Goal: Task Accomplishment & Management: Use online tool/utility

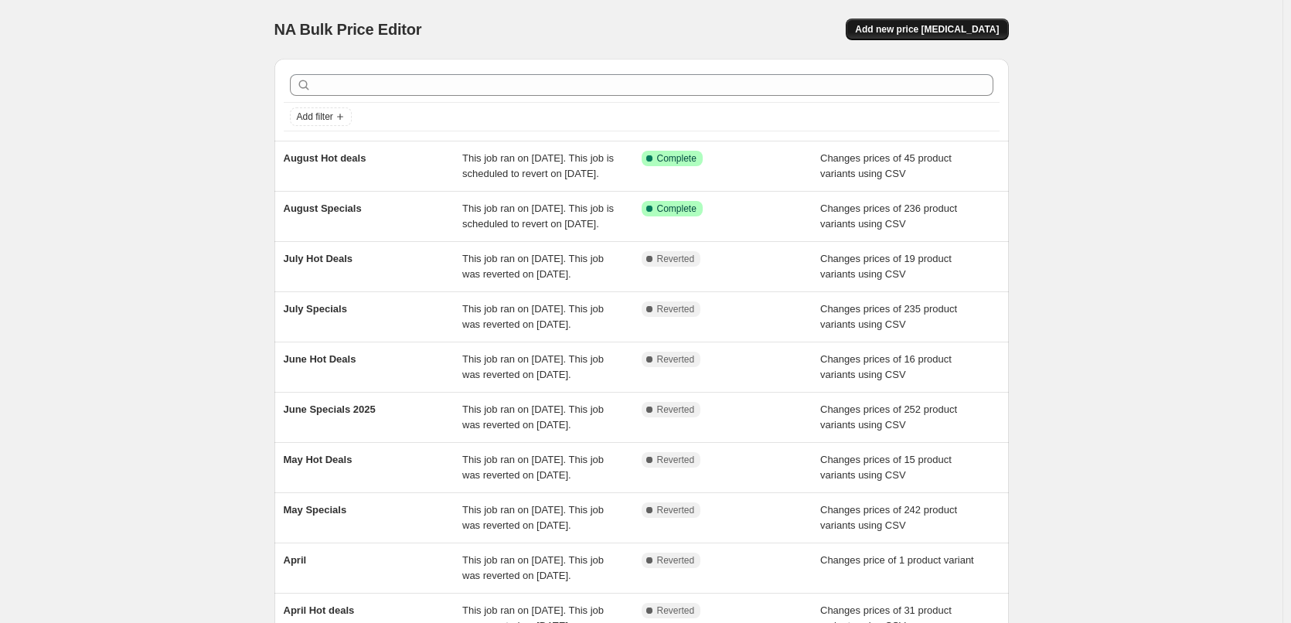
click at [906, 31] on span "Add new price [MEDICAL_DATA]" at bounding box center [927, 29] width 144 height 12
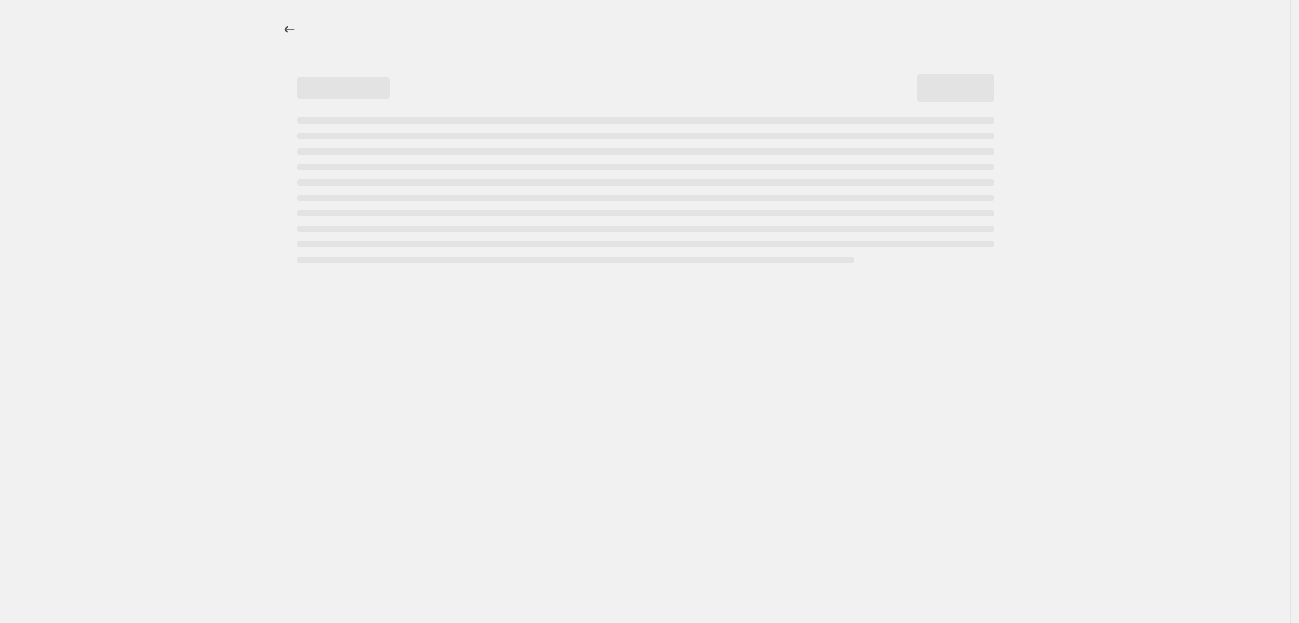
select select "percentage"
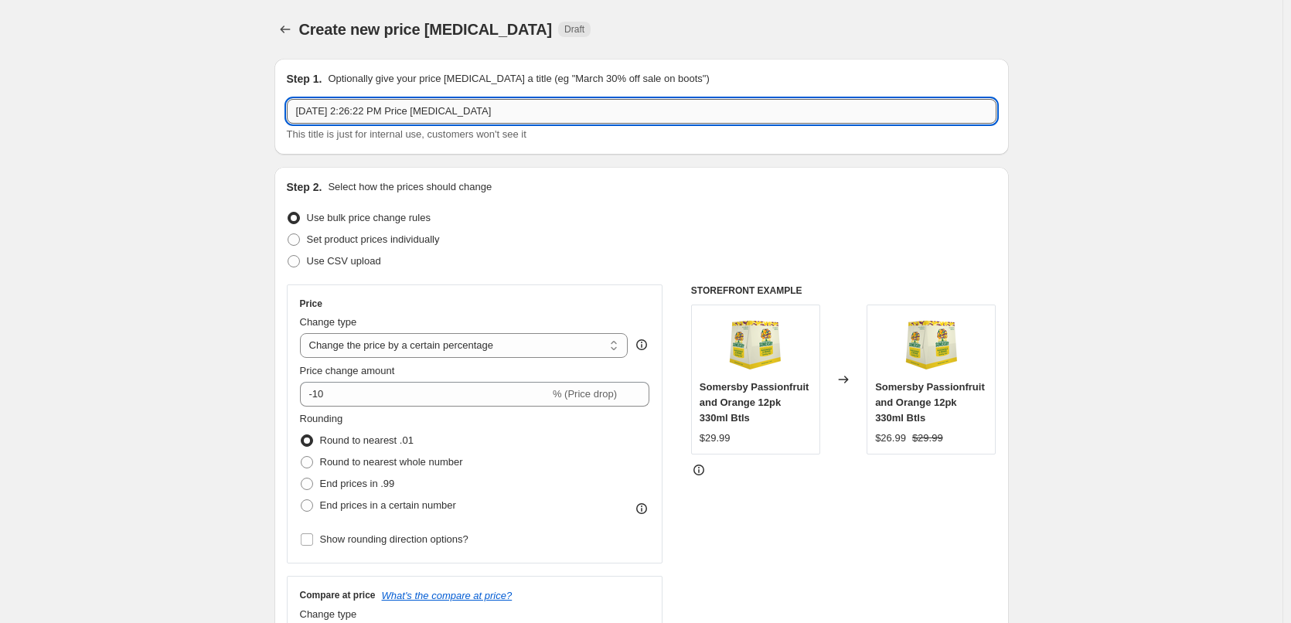
click at [511, 121] on input "[DATE] 2:26:22 PM Price [MEDICAL_DATA]" at bounding box center [642, 111] width 710 height 25
type input "September Specials"
click at [363, 256] on span "Use CSV upload" at bounding box center [344, 261] width 74 height 12
click at [288, 256] on input "Use CSV upload" at bounding box center [288, 255] width 1 height 1
radio input "true"
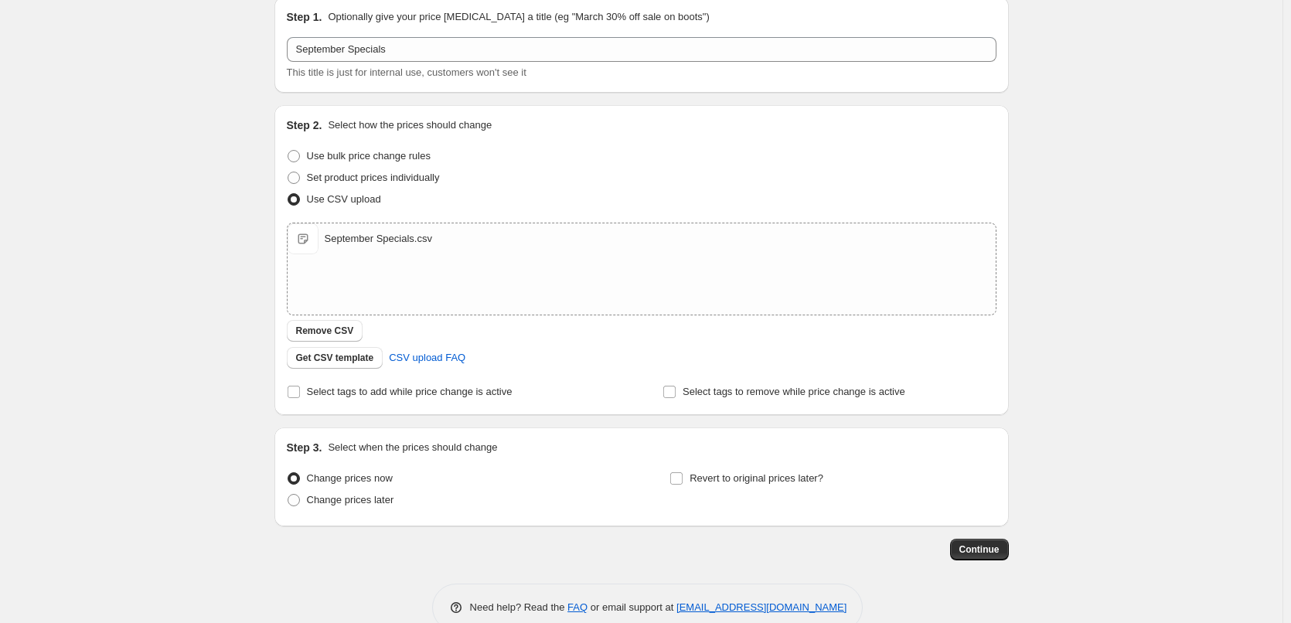
scroll to position [94, 0]
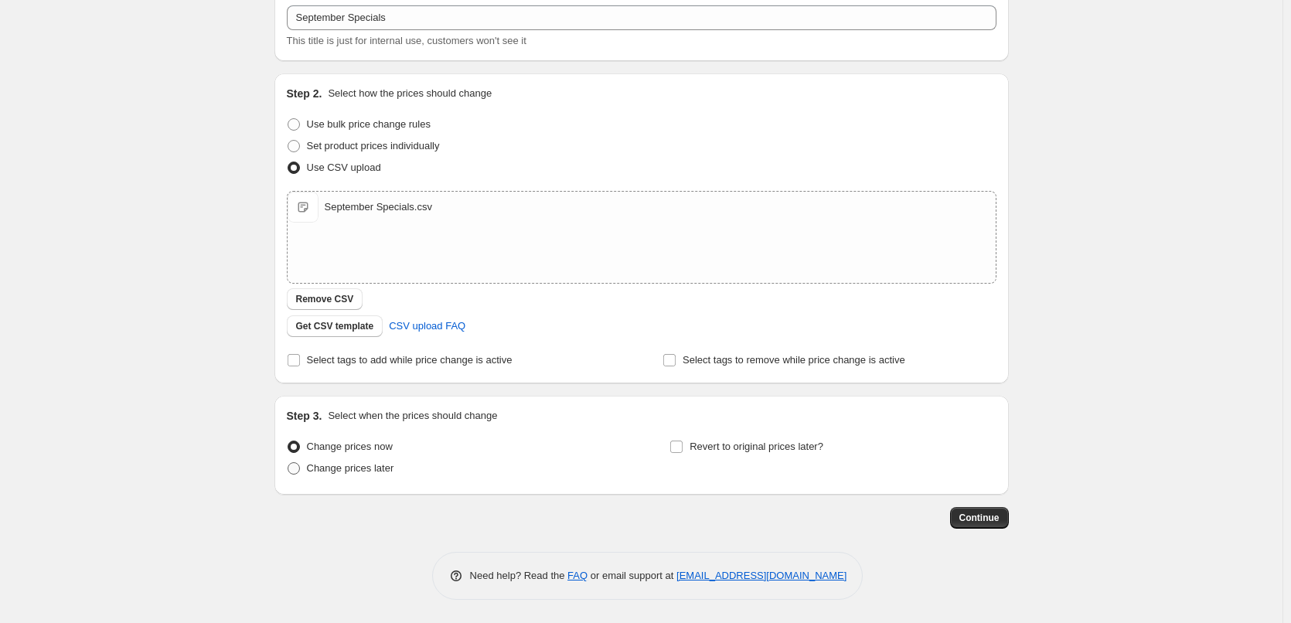
click at [383, 471] on span "Change prices later" at bounding box center [350, 468] width 87 height 12
click at [288, 463] on input "Change prices later" at bounding box center [288, 462] width 1 height 1
radio input "true"
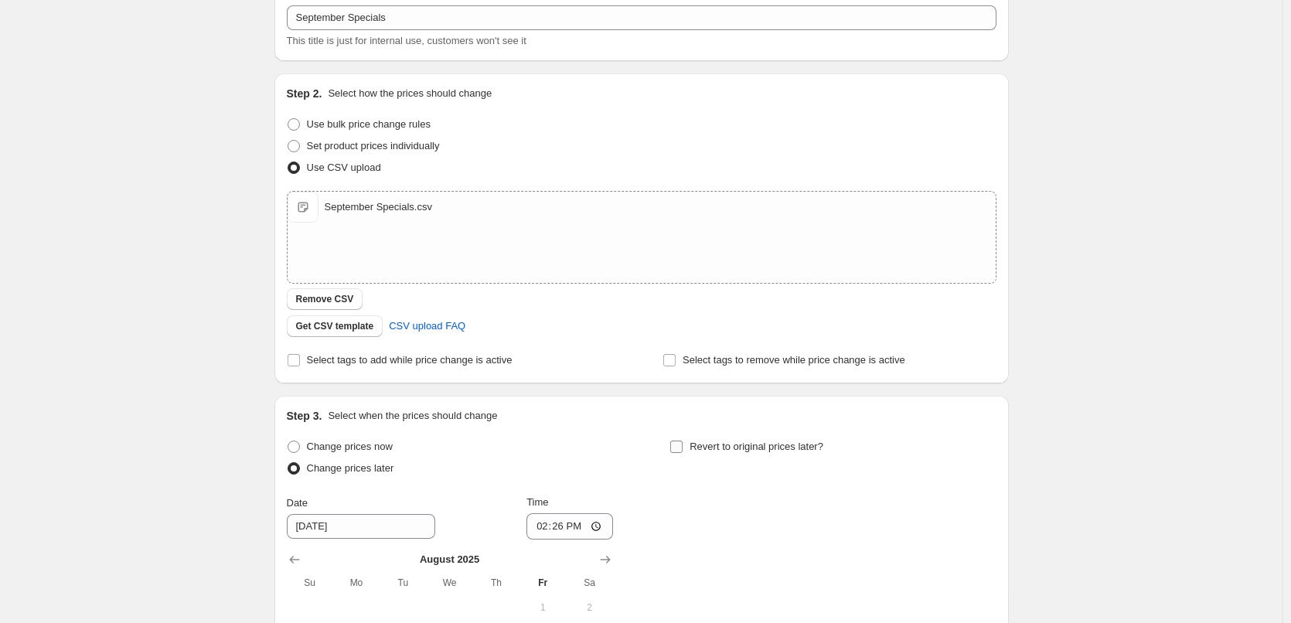
click at [708, 449] on span "Revert to original prices later?" at bounding box center [757, 447] width 134 height 12
click at [683, 449] on input "Revert to original prices later?" at bounding box center [676, 447] width 12 height 12
checkbox input "true"
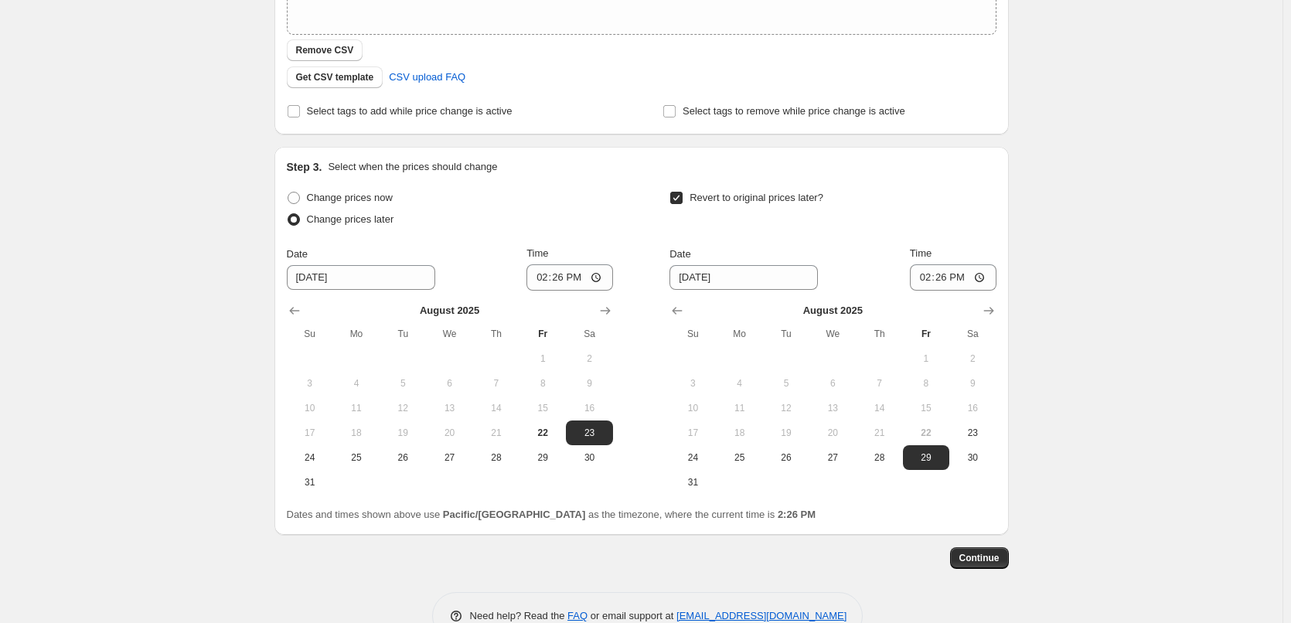
scroll to position [383, 0]
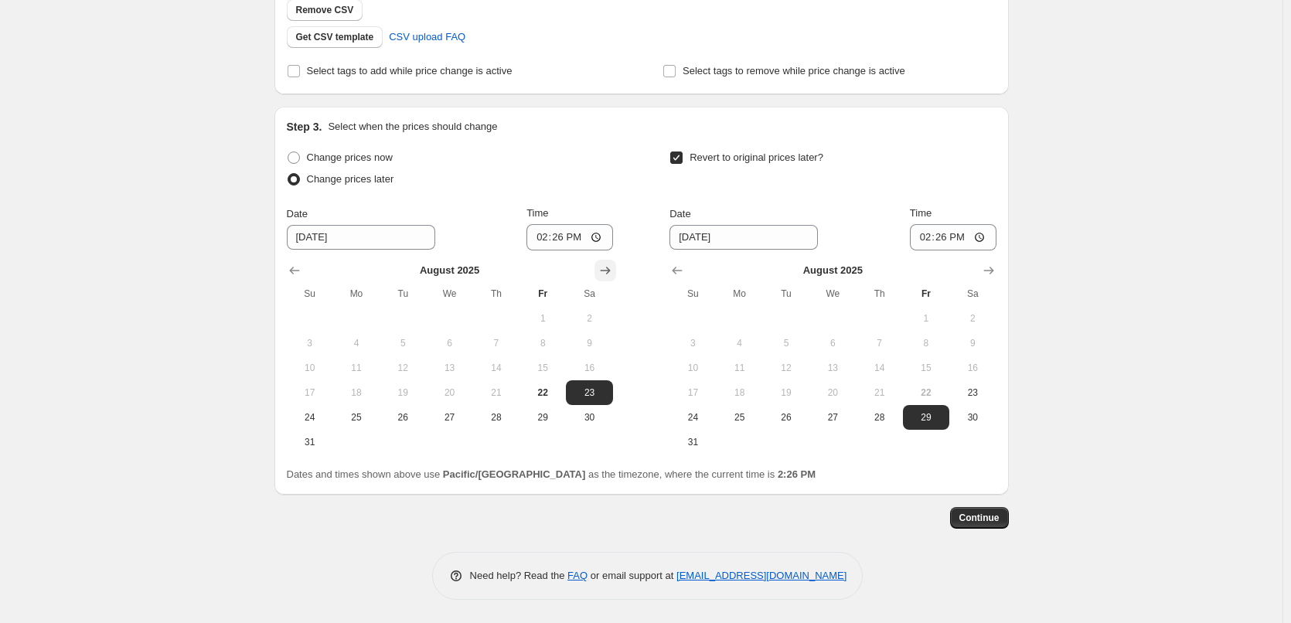
click at [613, 268] on icon "Show next month, September 2025" at bounding box center [605, 270] width 15 height 15
drag, startPoint x: 370, startPoint y: 316, endPoint x: 567, endPoint y: 266, distance: 203.5
click at [369, 316] on span "1" at bounding box center [356, 318] width 34 height 12
type input "[DATE]"
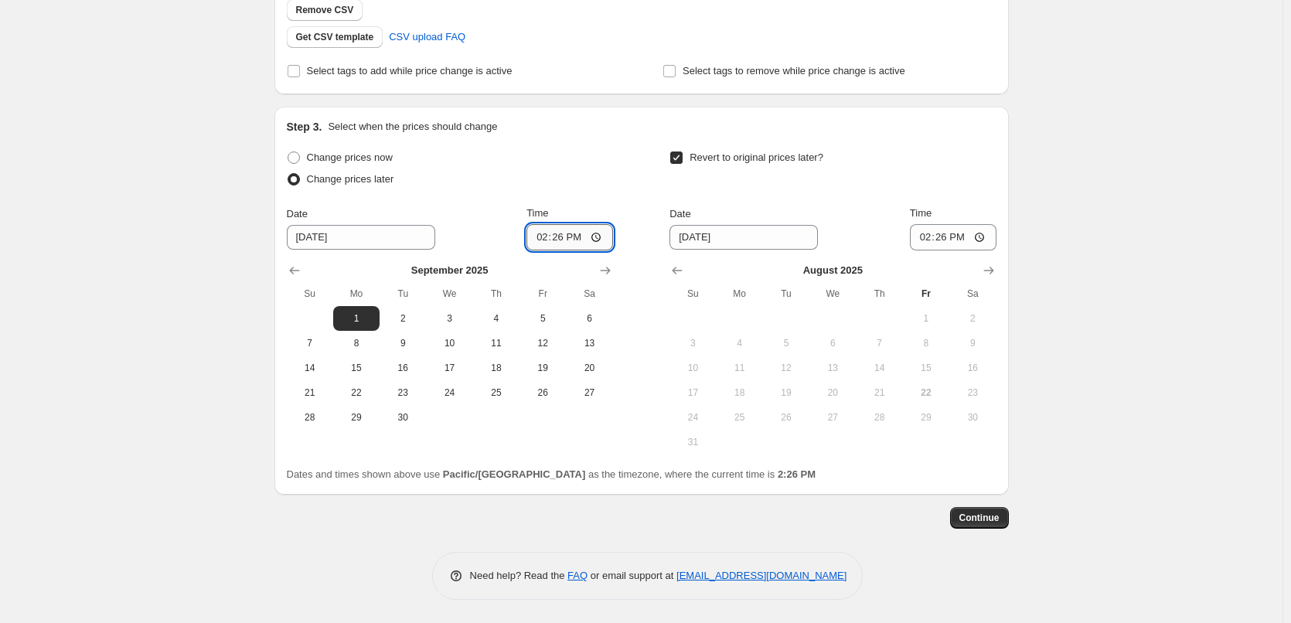
click at [556, 241] on input "14:26" at bounding box center [570, 237] width 87 height 26
click at [543, 241] on input "14:26" at bounding box center [570, 237] width 87 height 26
type input "00:15"
click at [1000, 264] on button "Show next month, September 2025" at bounding box center [989, 271] width 22 height 22
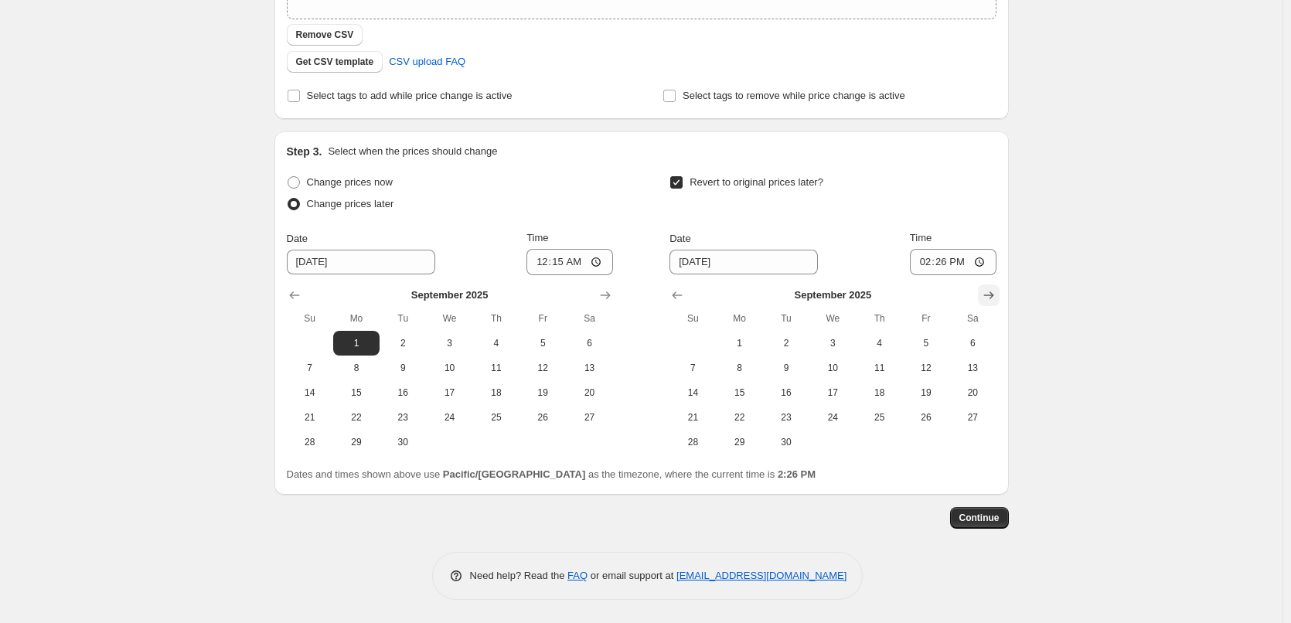
scroll to position [358, 0]
click at [796, 439] on span "30" at bounding box center [786, 442] width 34 height 12
type input "[DATE]"
click at [922, 264] on input "14:26" at bounding box center [953, 262] width 87 height 26
type input "23:45"
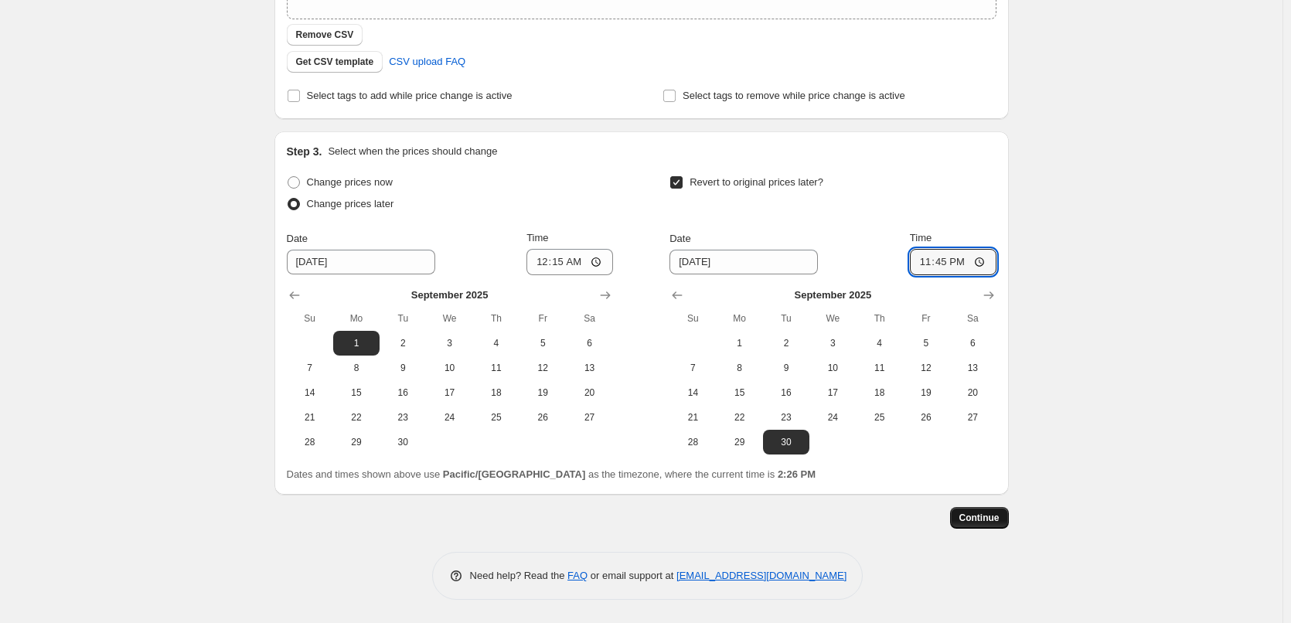
click at [965, 510] on button "Continue" at bounding box center [979, 518] width 59 height 22
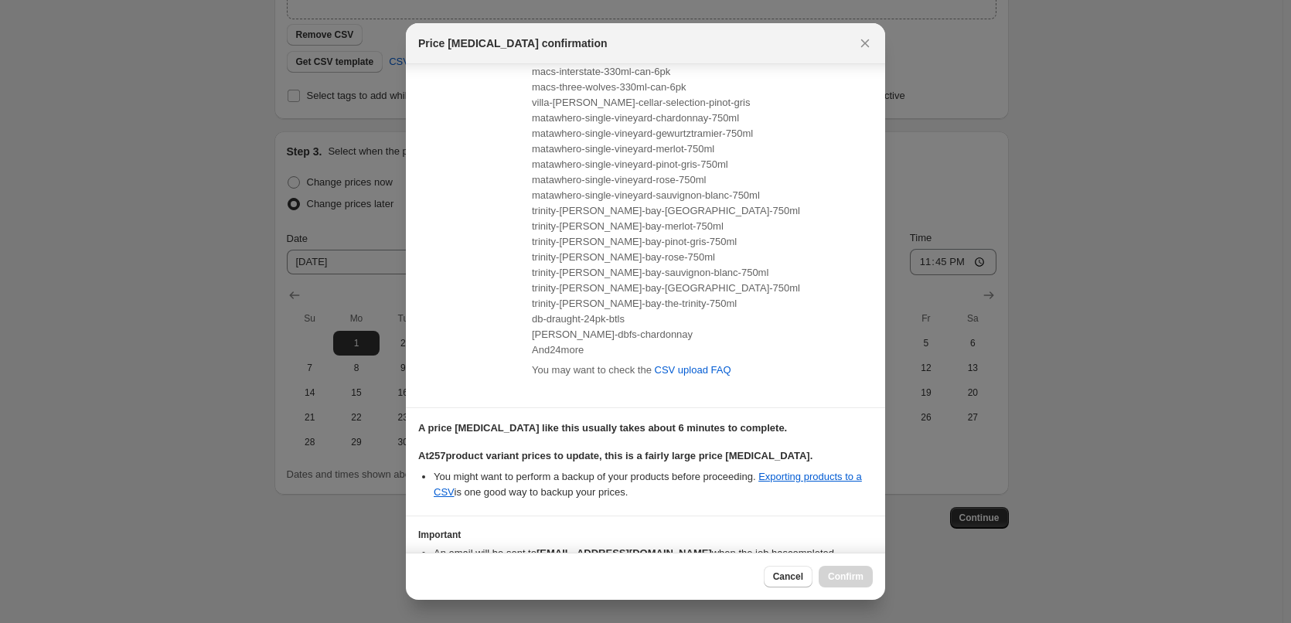
scroll to position [233, 0]
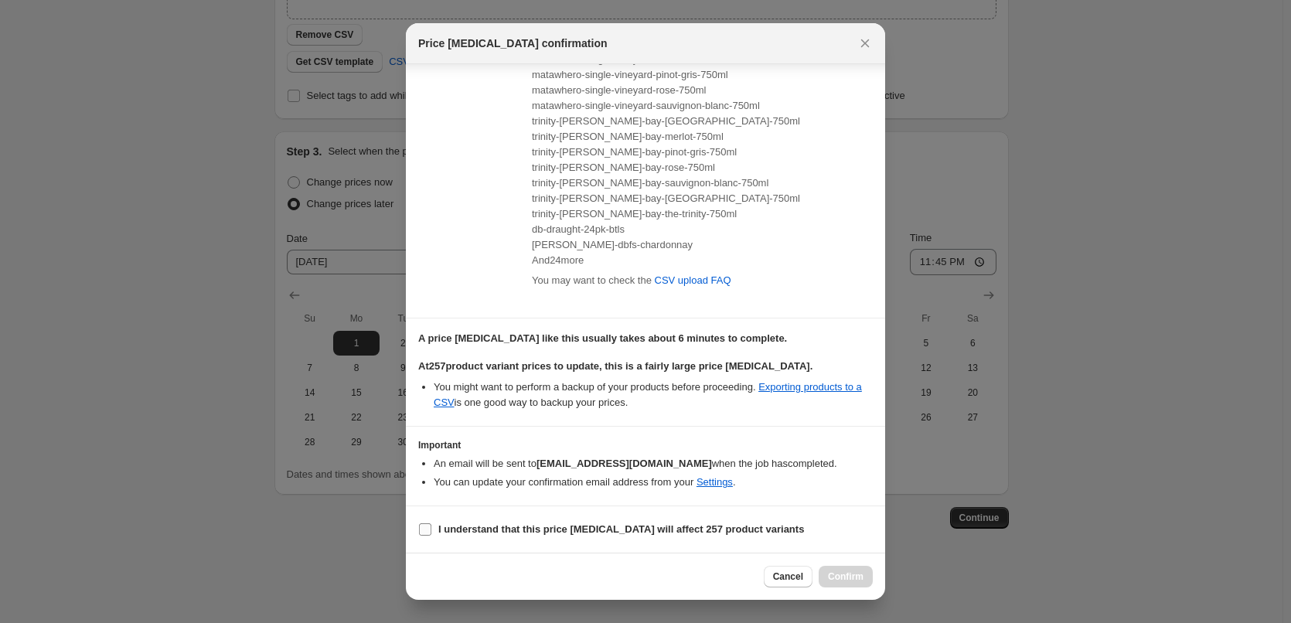
click at [516, 527] on b "I understand that this price [MEDICAL_DATA] will affect 257 product variants" at bounding box center [621, 529] width 366 height 12
click at [431, 527] on input "I understand that this price [MEDICAL_DATA] will affect 257 product variants" at bounding box center [425, 529] width 12 height 12
checkbox input "true"
click at [841, 571] on button "Confirm" at bounding box center [846, 577] width 54 height 22
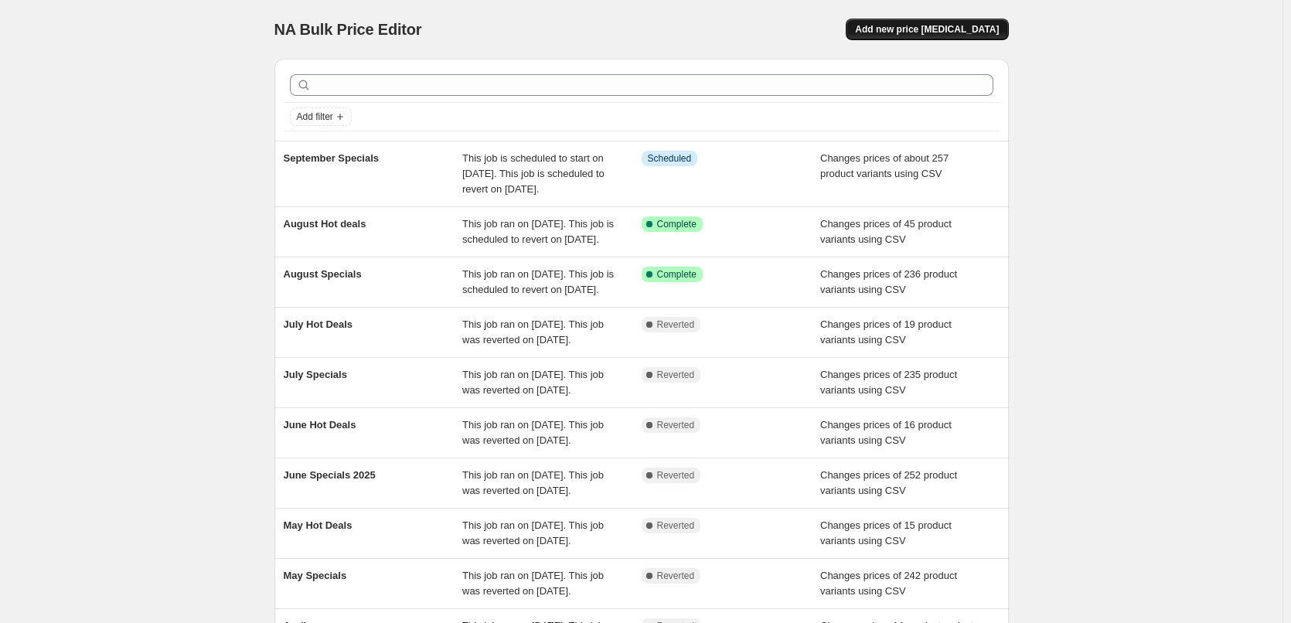
click at [927, 32] on span "Add new price [MEDICAL_DATA]" at bounding box center [927, 29] width 144 height 12
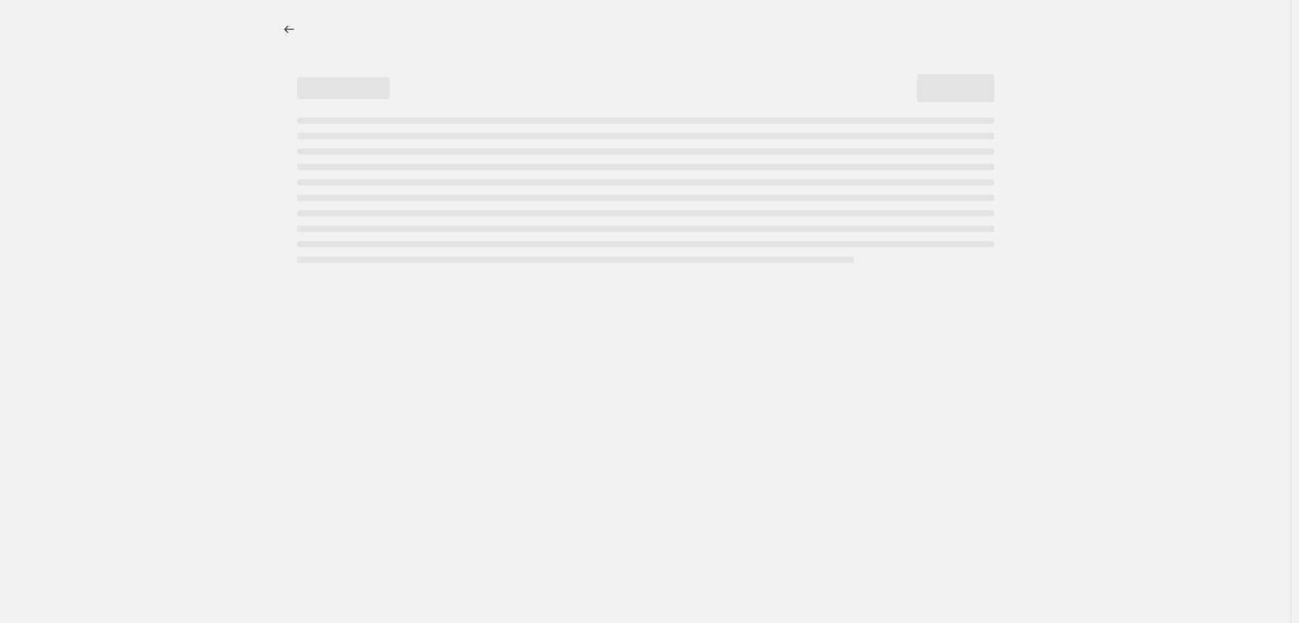
select select "percentage"
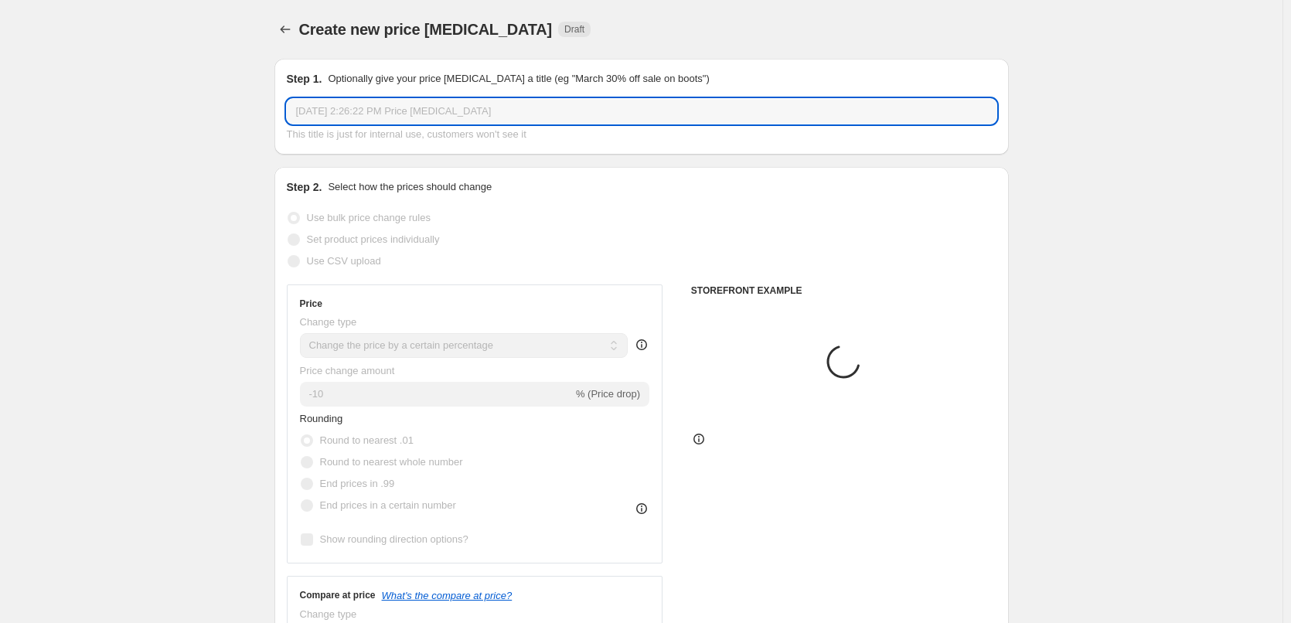
click at [538, 114] on input "[DATE] 2:26:22 PM Price [MEDICAL_DATA]" at bounding box center [642, 111] width 710 height 25
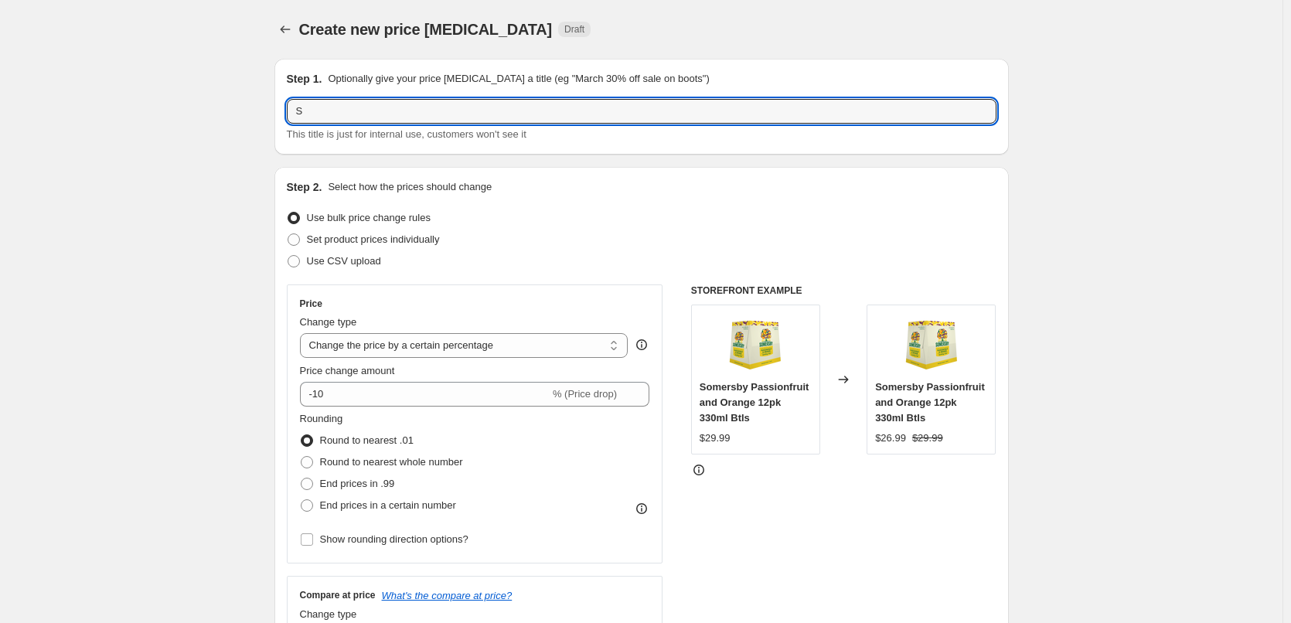
type input "September Hot Deals"
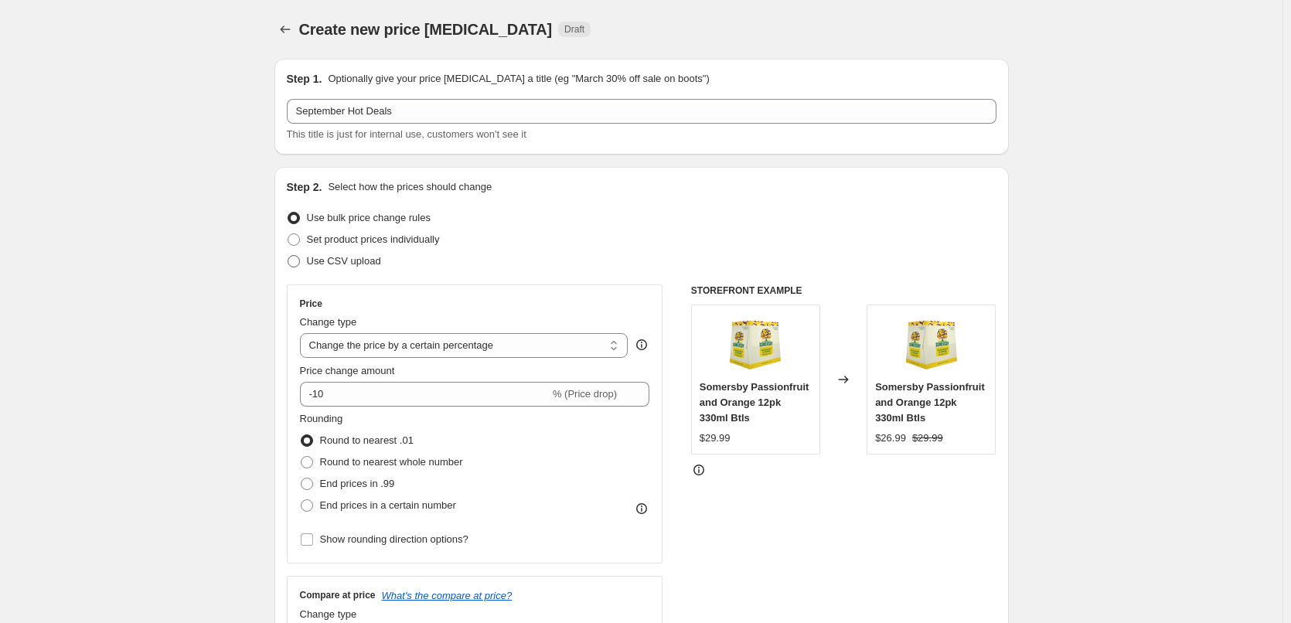
click at [341, 264] on span "Use CSV upload" at bounding box center [344, 261] width 74 height 12
click at [288, 256] on input "Use CSV upload" at bounding box center [288, 255] width 1 height 1
radio input "true"
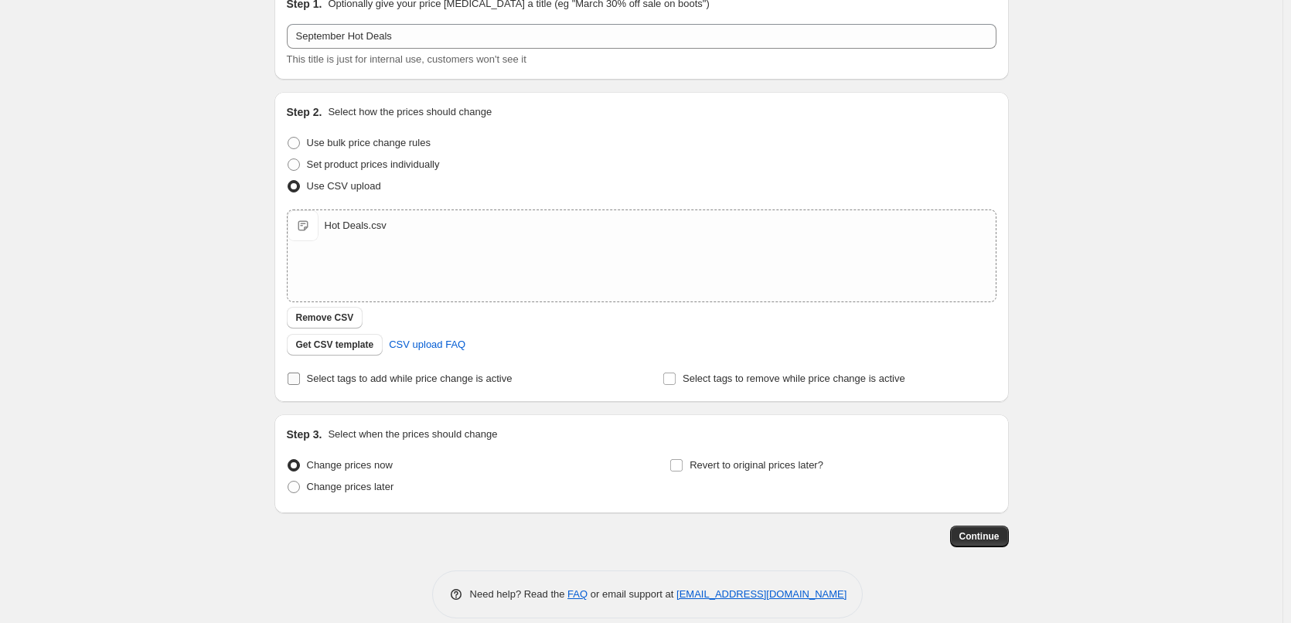
click at [432, 380] on span "Select tags to add while price change is active" at bounding box center [410, 379] width 206 height 12
click at [300, 380] on input "Select tags to add while price change is active" at bounding box center [294, 379] width 12 height 12
checkbox input "true"
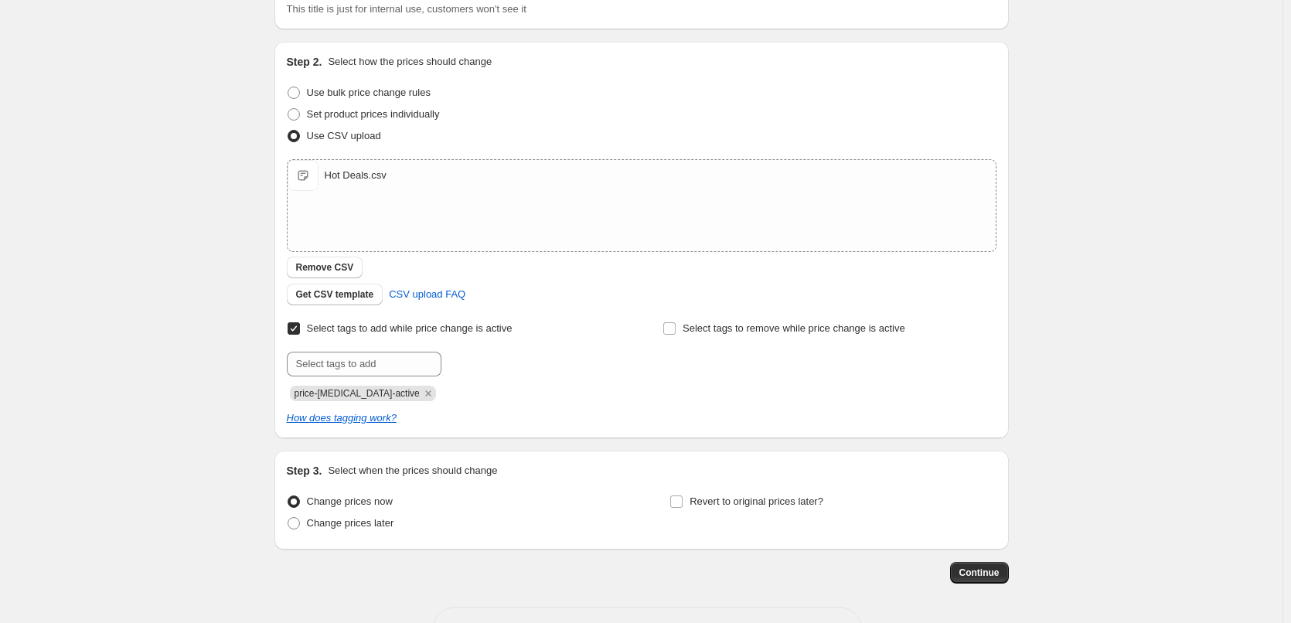
scroll to position [152, 0]
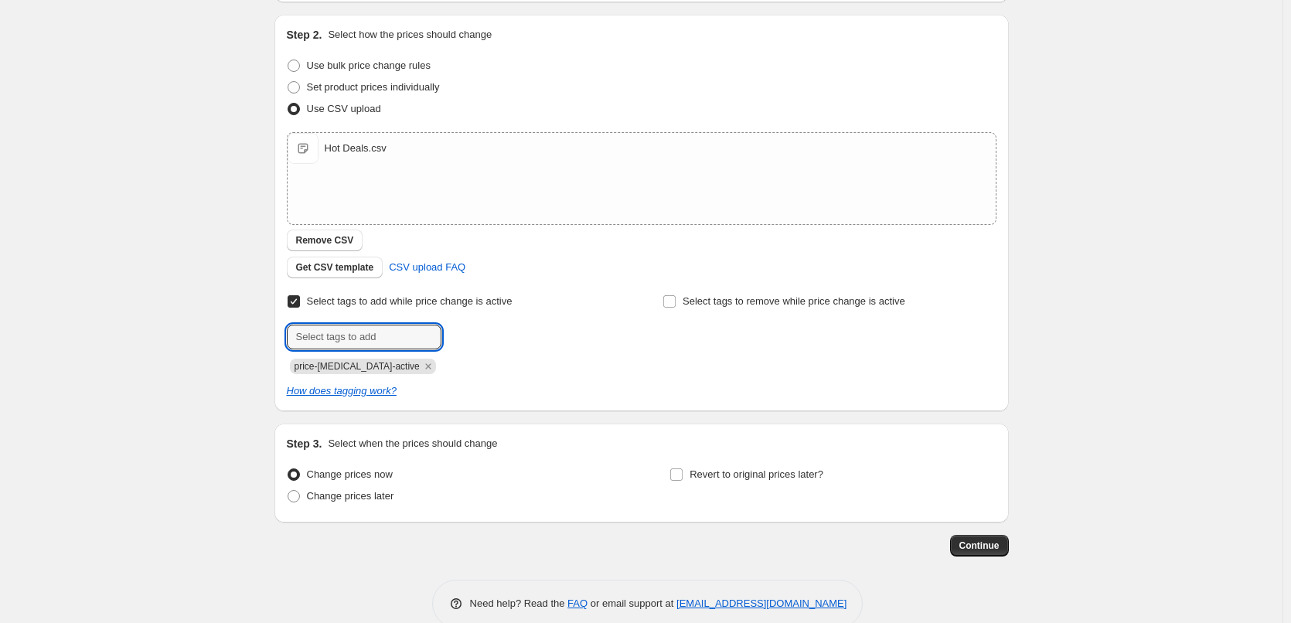
drag, startPoint x: 391, startPoint y: 346, endPoint x: 448, endPoint y: 345, distance: 57.2
click at [391, 346] on input "text" at bounding box center [364, 337] width 155 height 25
type input "hot-deals"
click at [484, 336] on span "hot-deals" at bounding box center [495, 335] width 41 height 11
click at [394, 493] on span "Change prices later" at bounding box center [350, 496] width 87 height 12
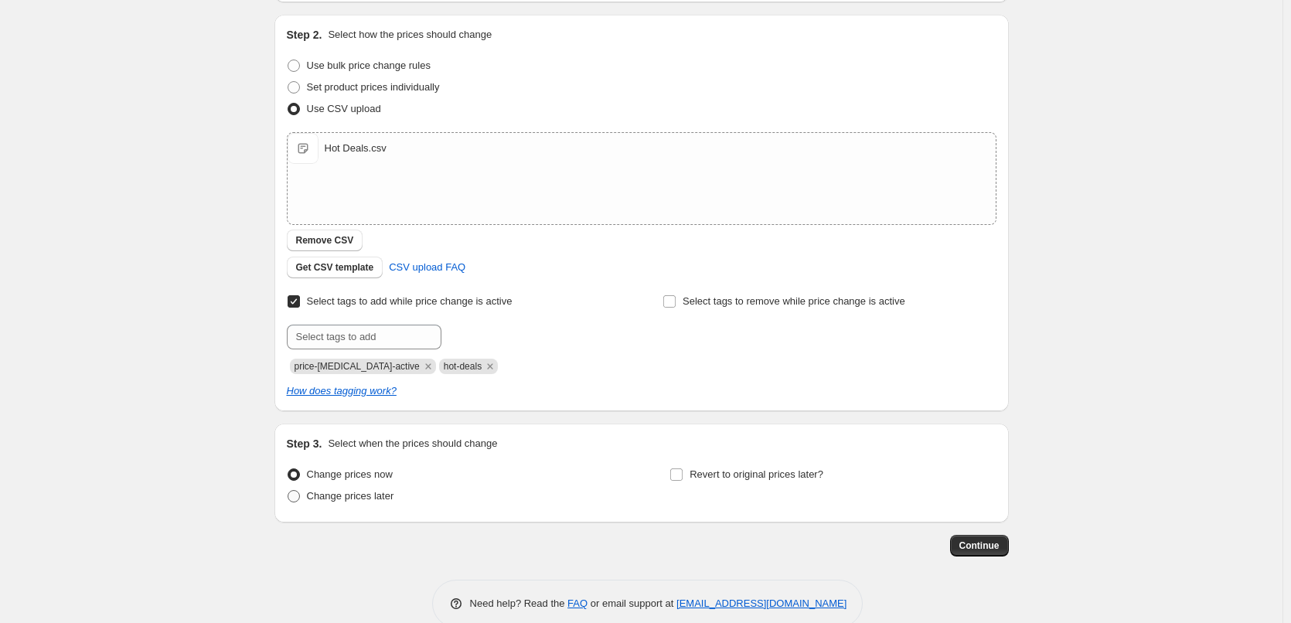
click at [288, 491] on input "Change prices later" at bounding box center [288, 490] width 1 height 1
radio input "true"
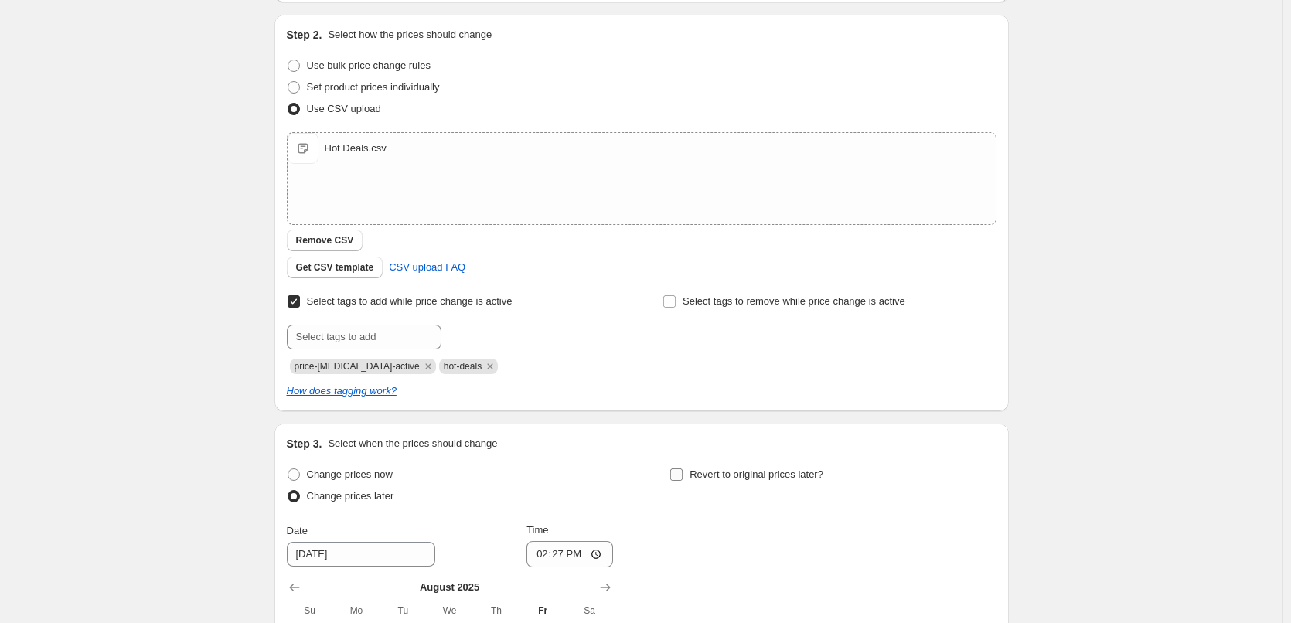
click at [764, 474] on span "Revert to original prices later?" at bounding box center [757, 475] width 134 height 12
click at [683, 474] on input "Revert to original prices later?" at bounding box center [676, 475] width 12 height 12
checkbox input "true"
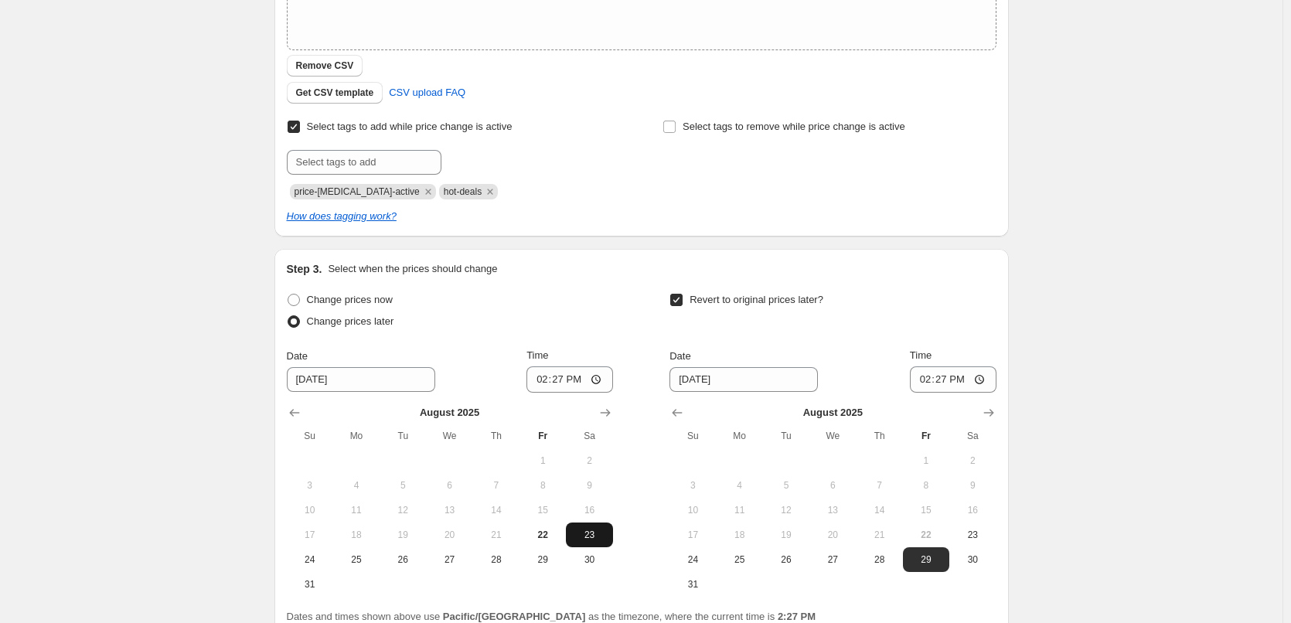
scroll to position [469, 0]
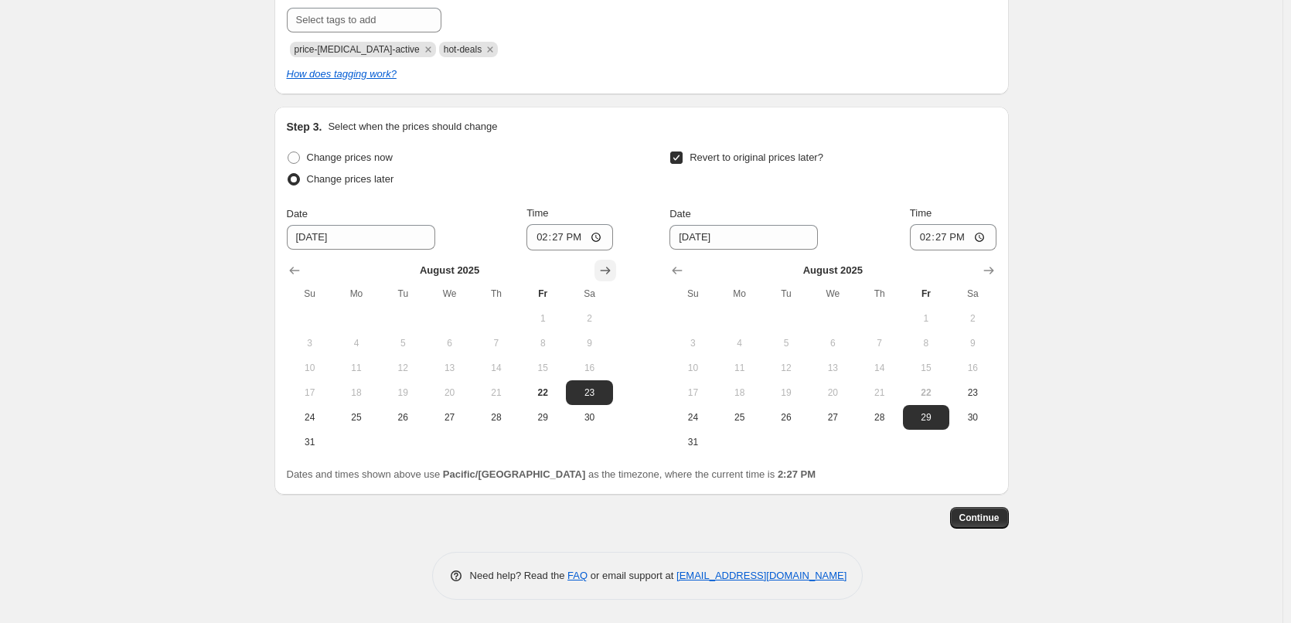
click at [603, 265] on icon "Show next month, September 2025" at bounding box center [605, 270] width 15 height 15
click at [353, 319] on span "1" at bounding box center [356, 318] width 34 height 12
type input "[DATE]"
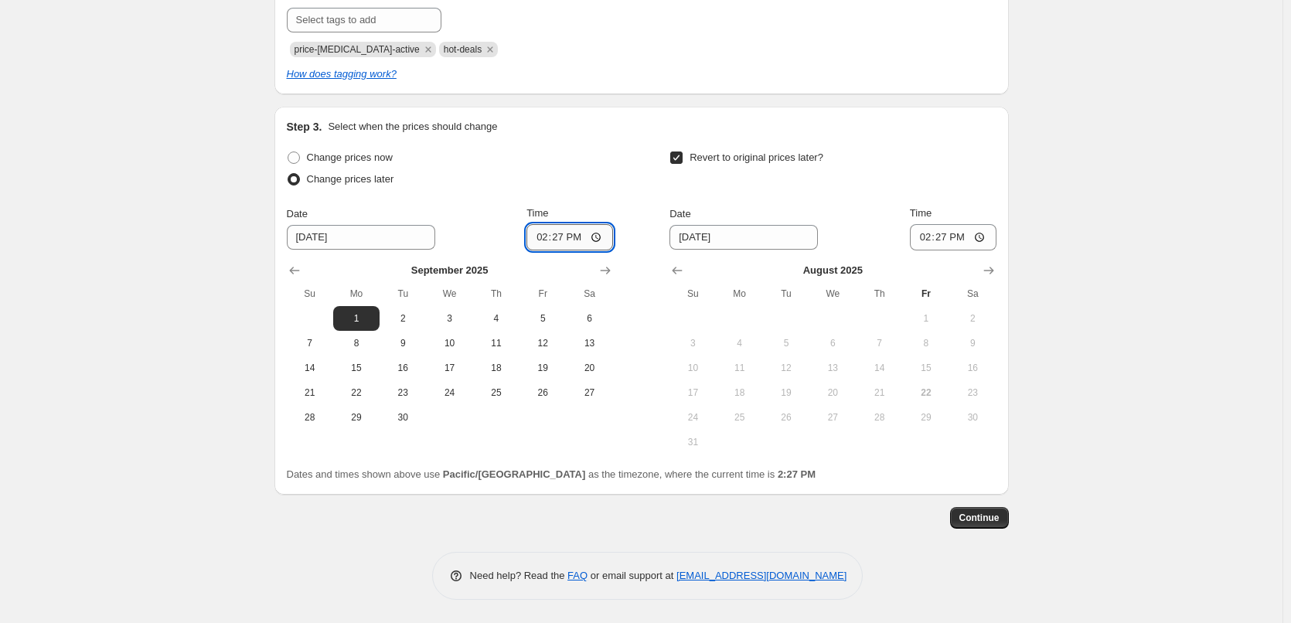
click at [540, 244] on input "14:27" at bounding box center [570, 237] width 87 height 26
type input "00:15"
click at [993, 271] on icon "Show next month, September 2025" at bounding box center [988, 271] width 10 height 8
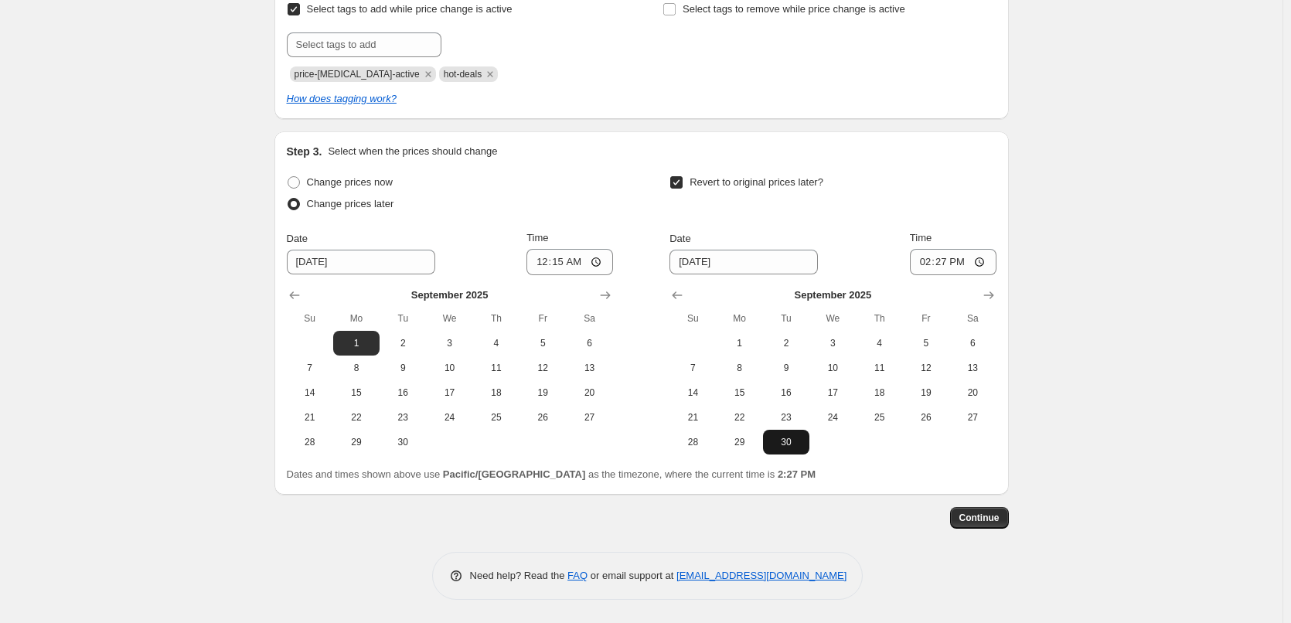
click at [803, 445] on span "30" at bounding box center [786, 442] width 34 height 12
type input "[DATE]"
click at [915, 270] on input "14:27" at bounding box center [953, 262] width 87 height 26
type input "23:45"
click at [976, 517] on span "Continue" at bounding box center [979, 518] width 40 height 12
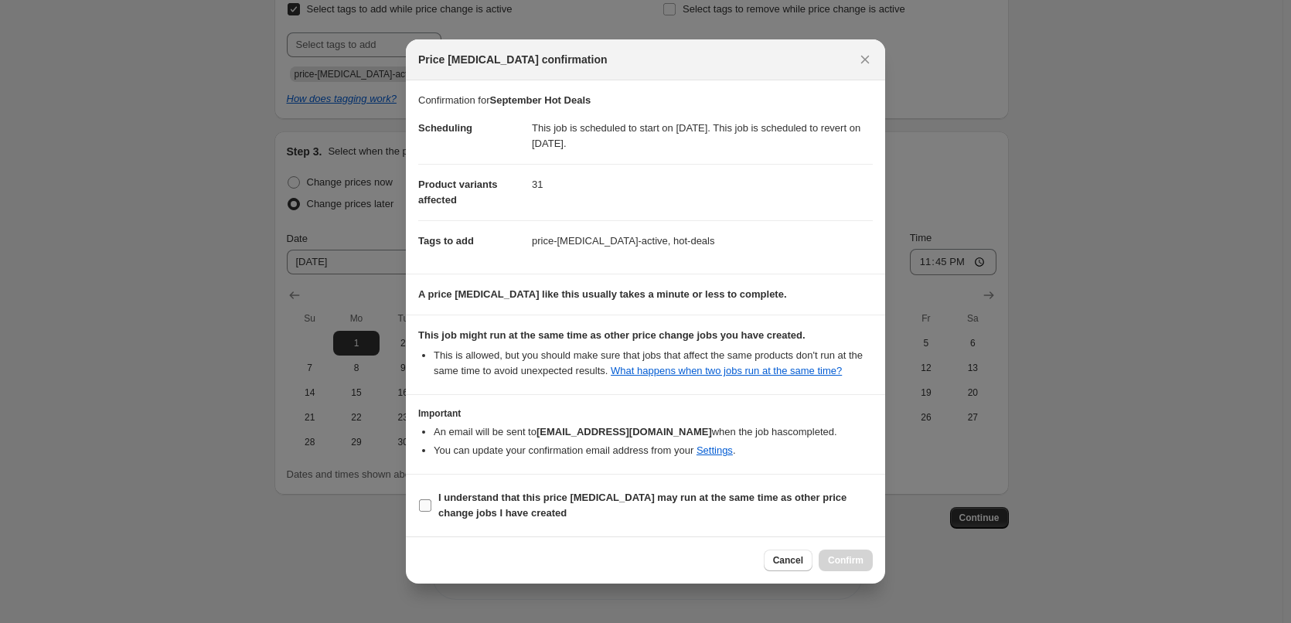
click at [531, 506] on b "I understand that this price [MEDICAL_DATA] may run at the same time as other p…" at bounding box center [642, 505] width 408 height 27
click at [431, 506] on input "I understand that this price [MEDICAL_DATA] may run at the same time as other p…" at bounding box center [425, 505] width 12 height 12
checkbox input "true"
click at [860, 564] on span "Confirm" at bounding box center [846, 560] width 36 height 12
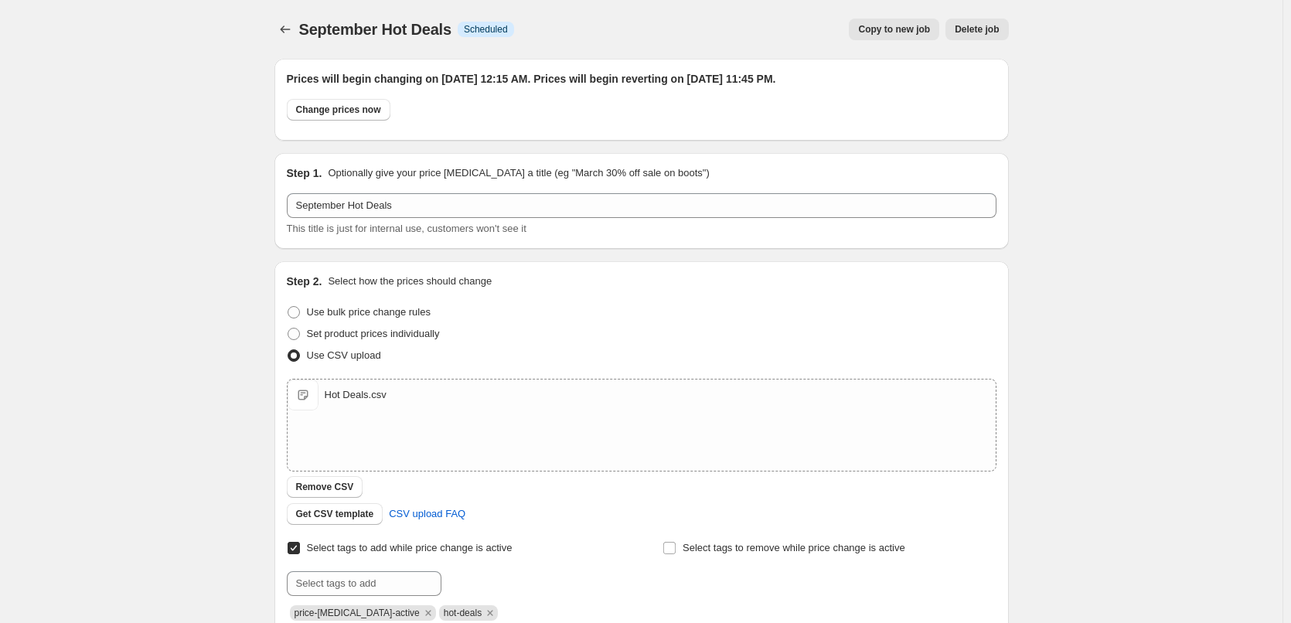
scroll to position [445, 0]
